Goal: Navigation & Orientation: Find specific page/section

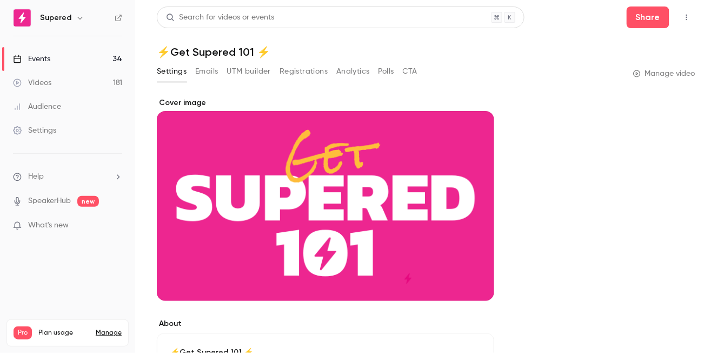
click at [49, 78] on div "Videos" at bounding box center [32, 82] width 38 height 11
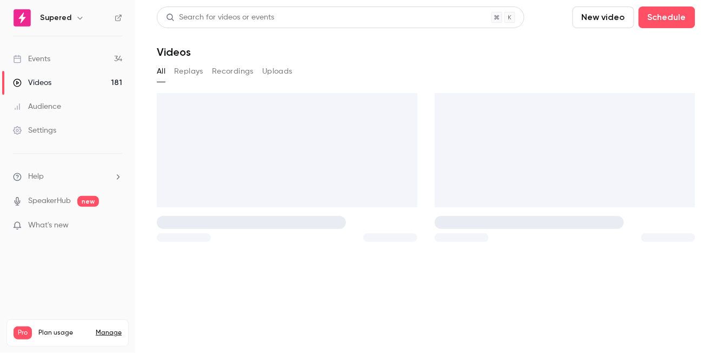
click at [50, 57] on div "Events" at bounding box center [31, 59] width 37 height 11
